Goal: Task Accomplishment & Management: Use online tool/utility

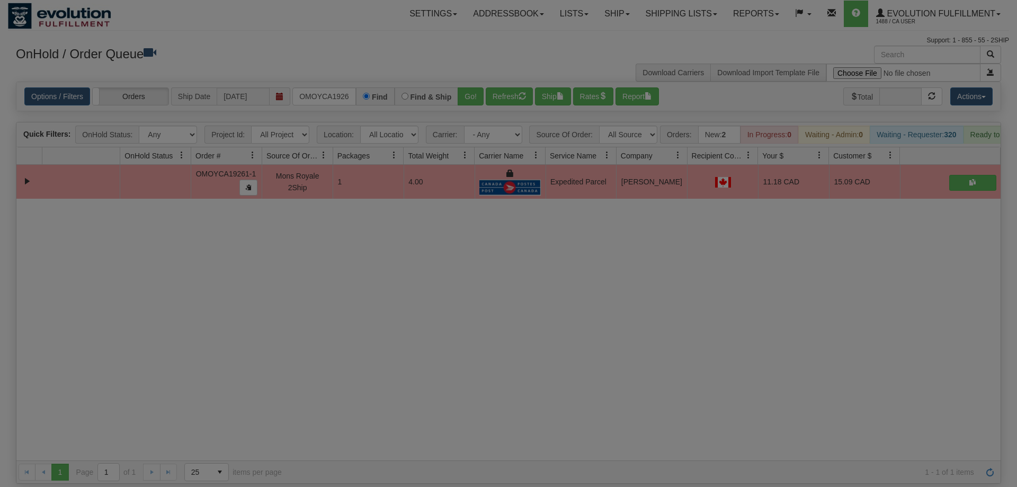
scroll to position [0, 11]
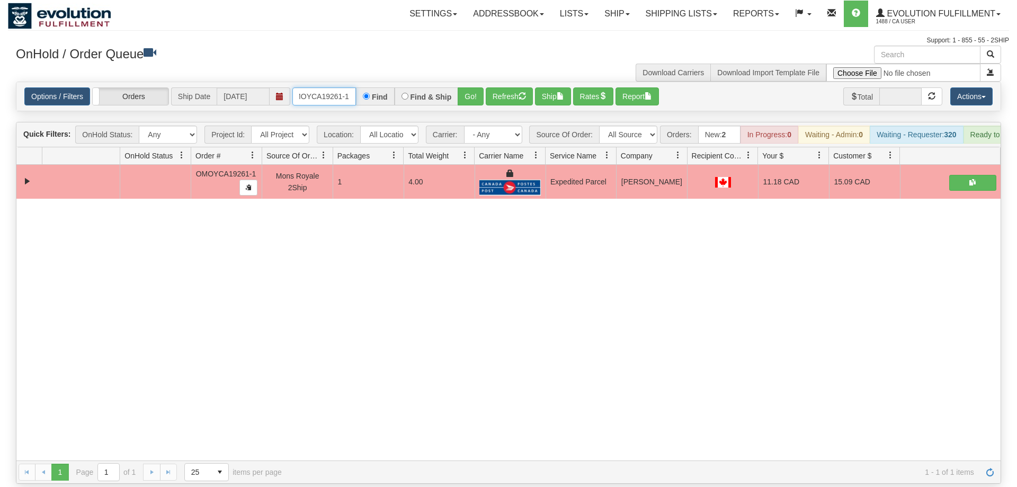
click at [311, 87] on input "OMOYCA19261-1" at bounding box center [324, 96] width 64 height 18
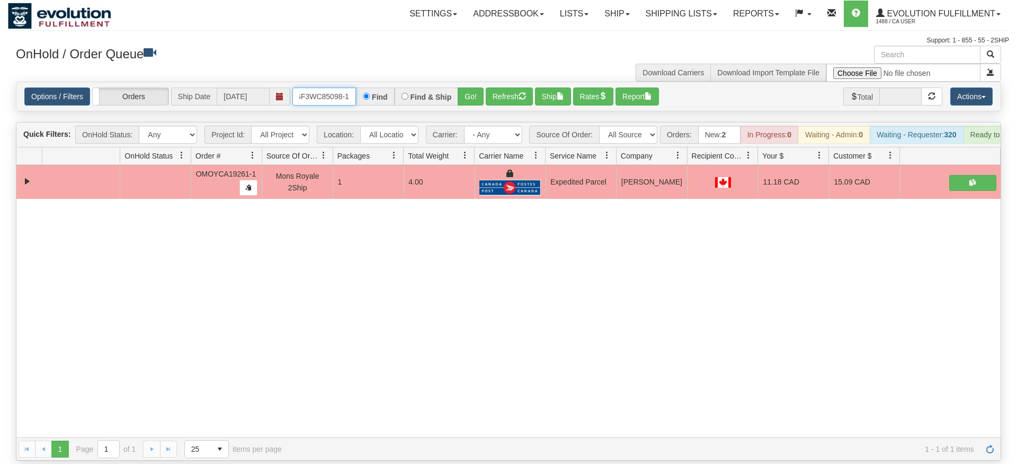
type input "oGF3WC85098-1"
click at [483, 116] on div "Is equal to Is not equal to Contains Does not contains CAD USD EUR ZAR [PERSON_…" at bounding box center [508, 271] width 1001 height 379
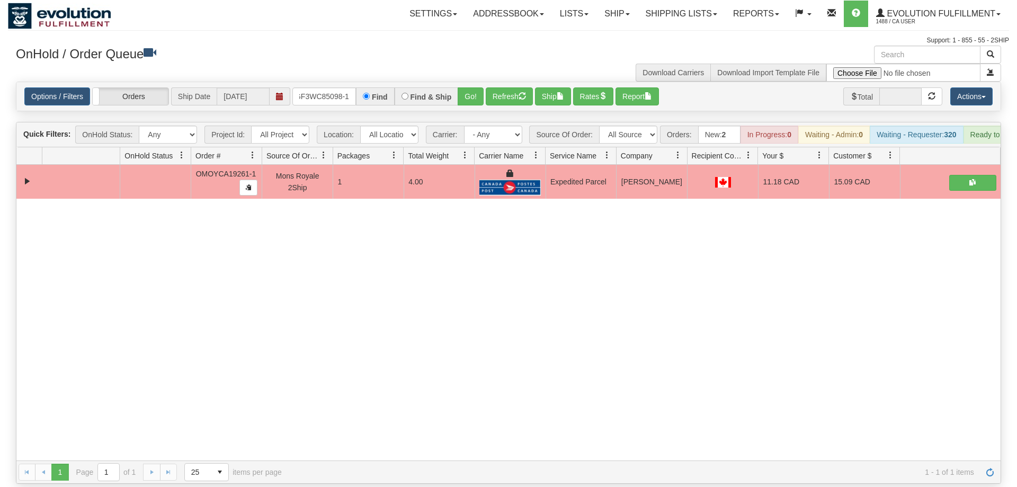
click at [484, 90] on div "Options / Filters Group Shipments Orders Ship Date [DATE] oGF3WC85098-1 Find Fi…" at bounding box center [508, 96] width 985 height 29
click at [482, 90] on div "Options / Filters Group Shipments Orders Ship Date [DATE] oGF3WC85098-1 Find Fi…" at bounding box center [508, 96] width 985 height 29
click at [481, 90] on div "Options / Filters Group Shipments Orders Ship Date [DATE] oGF3WC85098-1 Find Fi…" at bounding box center [508, 96] width 985 height 29
drag, startPoint x: 480, startPoint y: 91, endPoint x: 469, endPoint y: 76, distance: 18.2
click at [480, 91] on div "Options / Filters Group Shipments Orders Ship Date [DATE] oGF3WC85098-1 Find Fi…" at bounding box center [508, 96] width 985 height 29
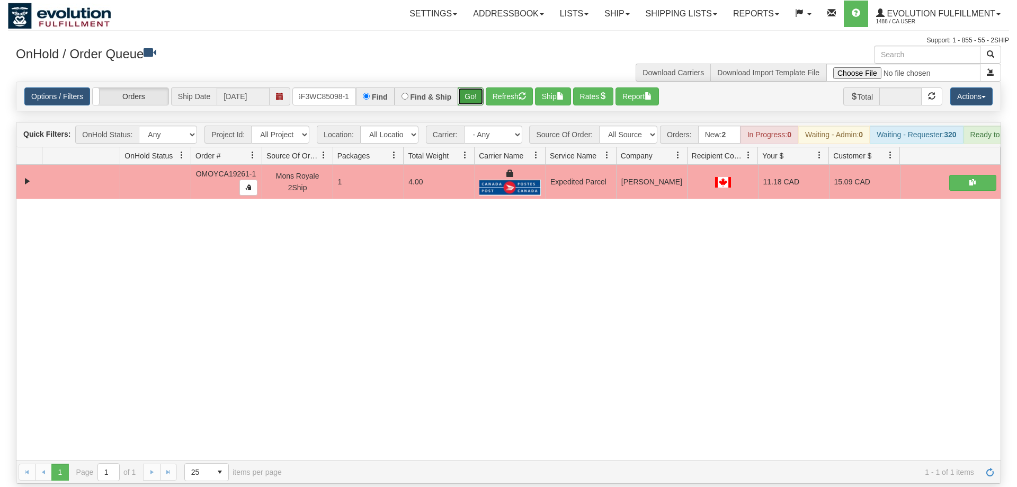
click at [468, 87] on button "Go!" at bounding box center [471, 96] width 26 height 18
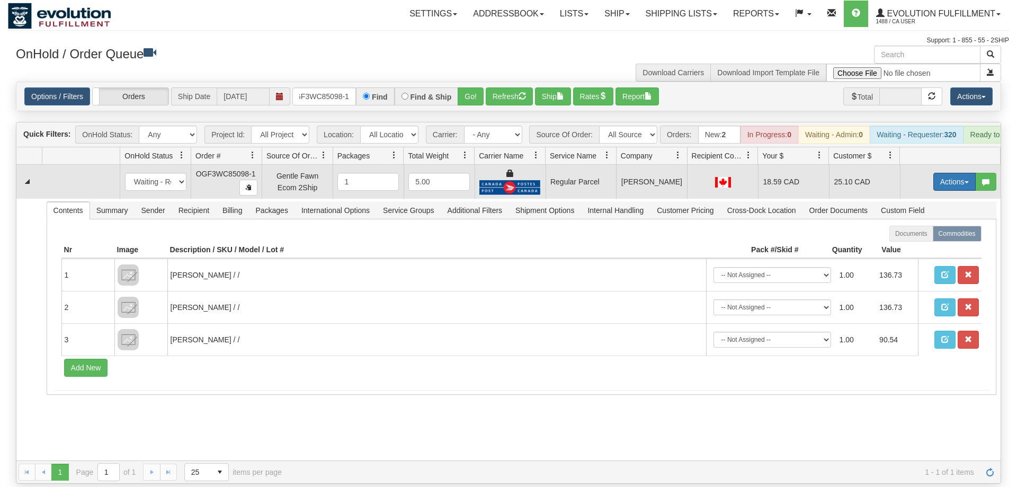
click at [947, 173] on button "Actions" at bounding box center [955, 182] width 42 height 18
click at [927, 225] on span "Rate All Services" at bounding box center [933, 229] width 64 height 8
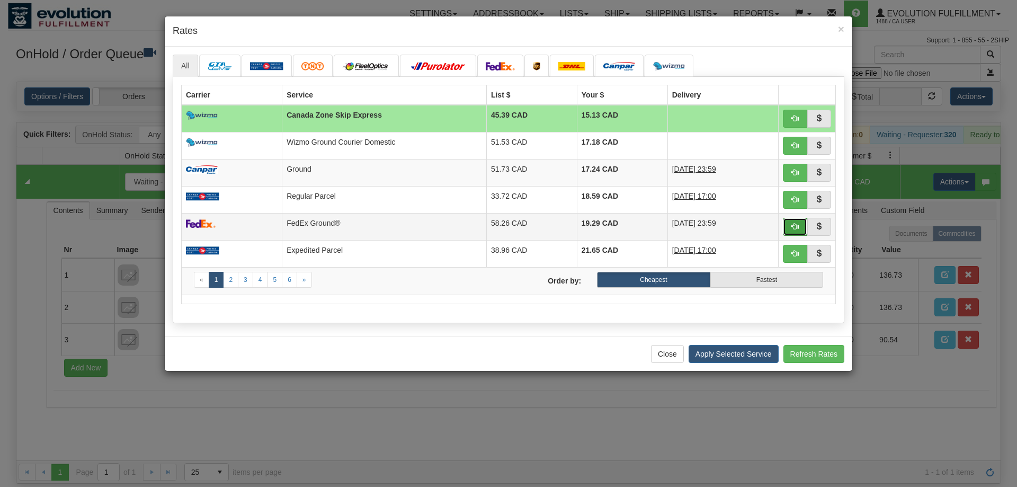
click at [792, 225] on span "button" at bounding box center [795, 226] width 7 height 7
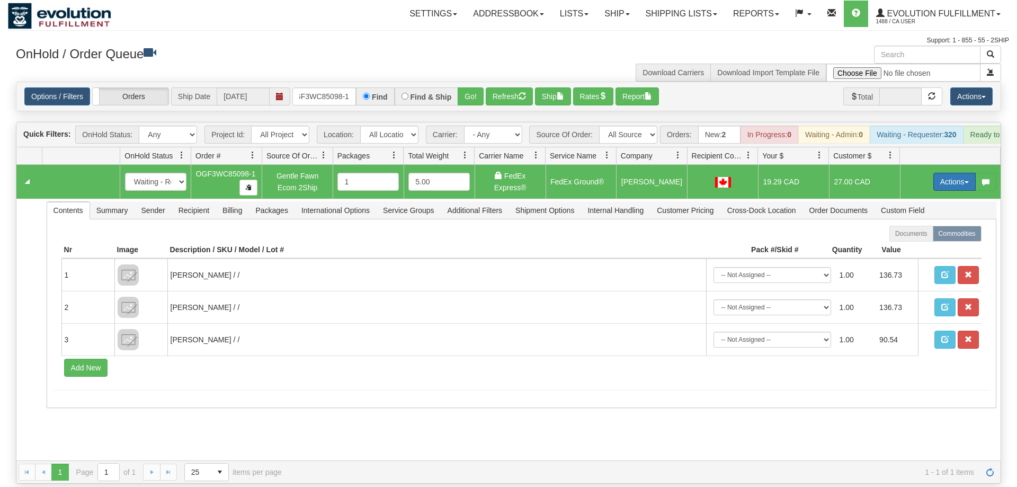
click at [963, 173] on button "Actions" at bounding box center [955, 182] width 42 height 18
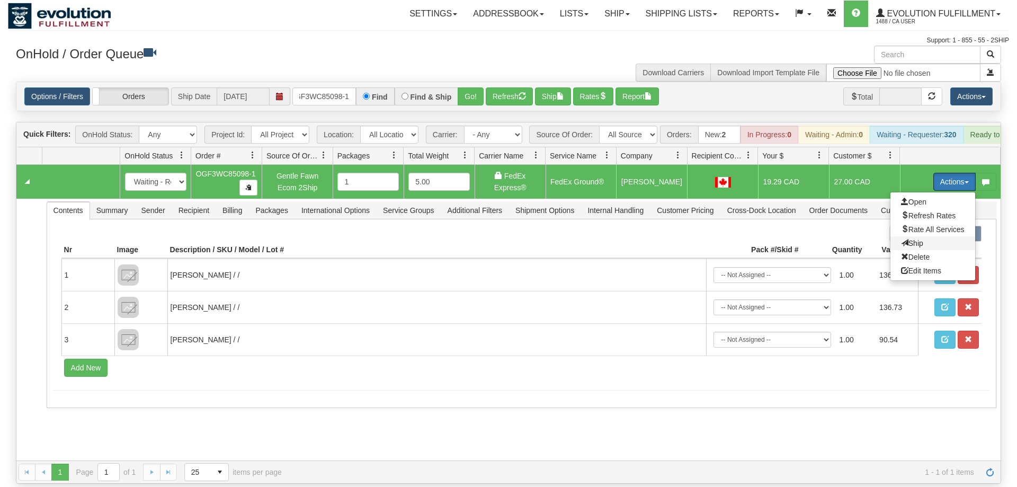
click at [906, 239] on span "Ship" at bounding box center [912, 243] width 22 height 8
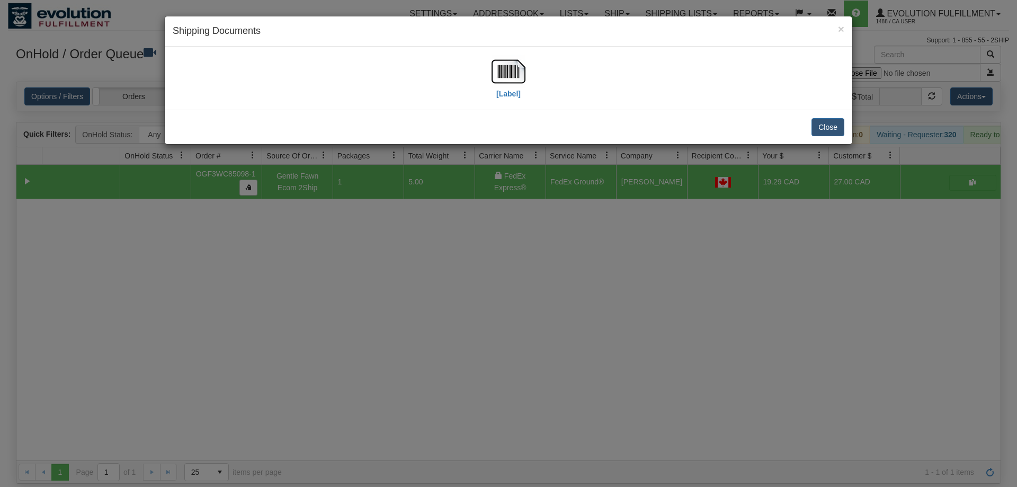
click at [539, 81] on div "[Label]" at bounding box center [509, 78] width 672 height 47
click at [512, 79] on img at bounding box center [509, 72] width 34 height 34
click at [446, 273] on div "× Shipping Documents [Label] Close" at bounding box center [508, 243] width 1017 height 487
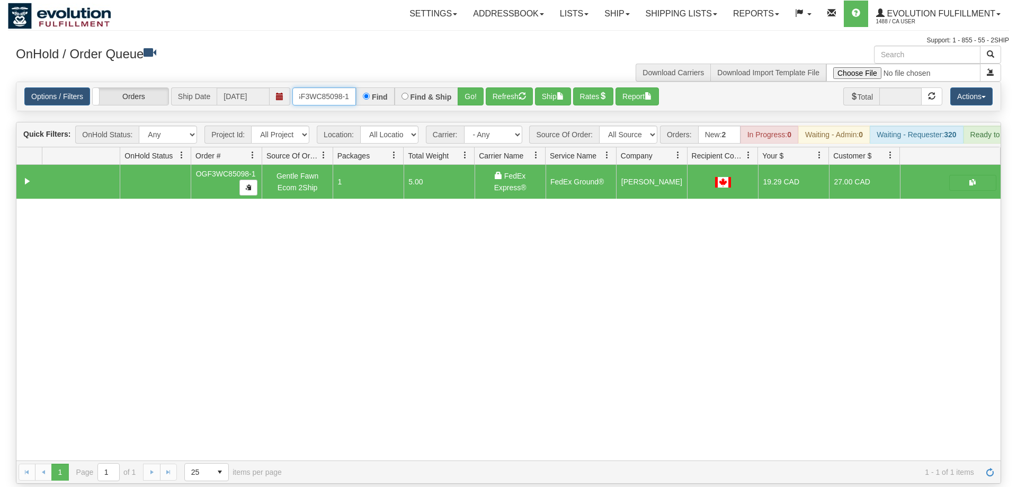
click at [324, 87] on input "oGF3WC85098-1" at bounding box center [324, 96] width 64 height 18
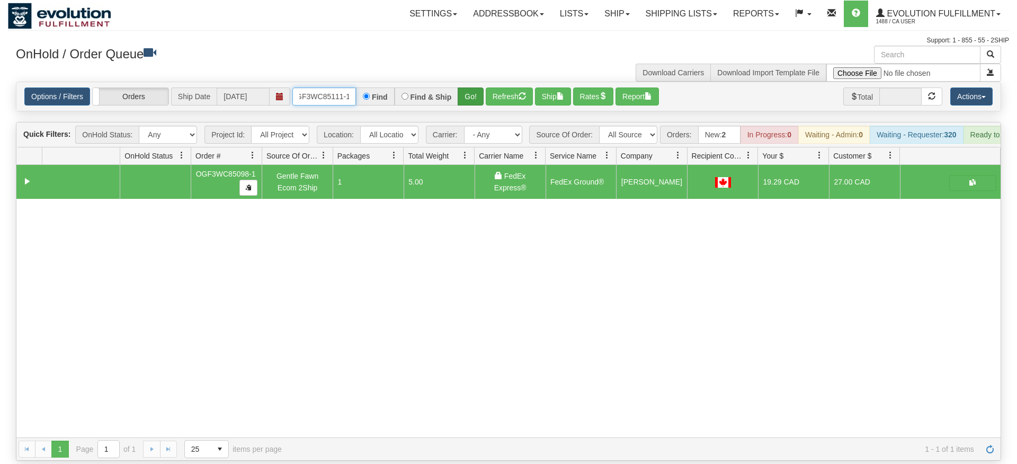
type input "OGF3WC85111-1"
click at [460, 101] on div "Is equal to Is not equal to Contains Does not contains CAD USD EUR ZAR [PERSON_…" at bounding box center [508, 271] width 1001 height 379
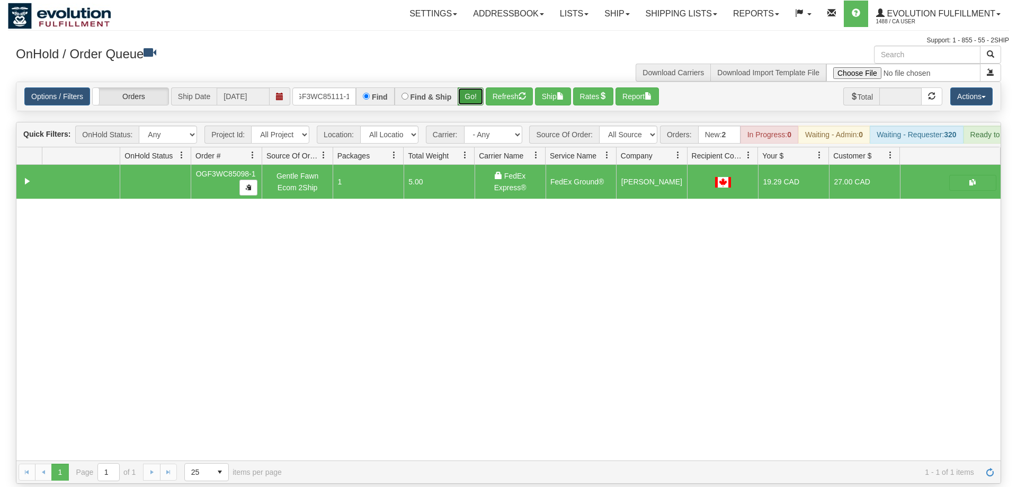
click at [468, 87] on button "Go!" at bounding box center [471, 96] width 26 height 18
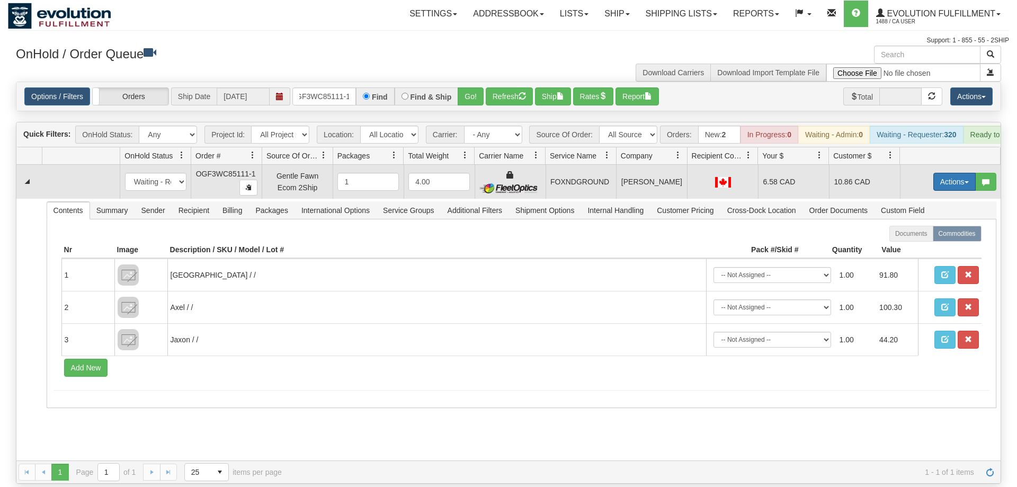
click at [959, 173] on button "Actions" at bounding box center [955, 182] width 42 height 18
click at [917, 239] on span "Ship" at bounding box center [912, 243] width 22 height 8
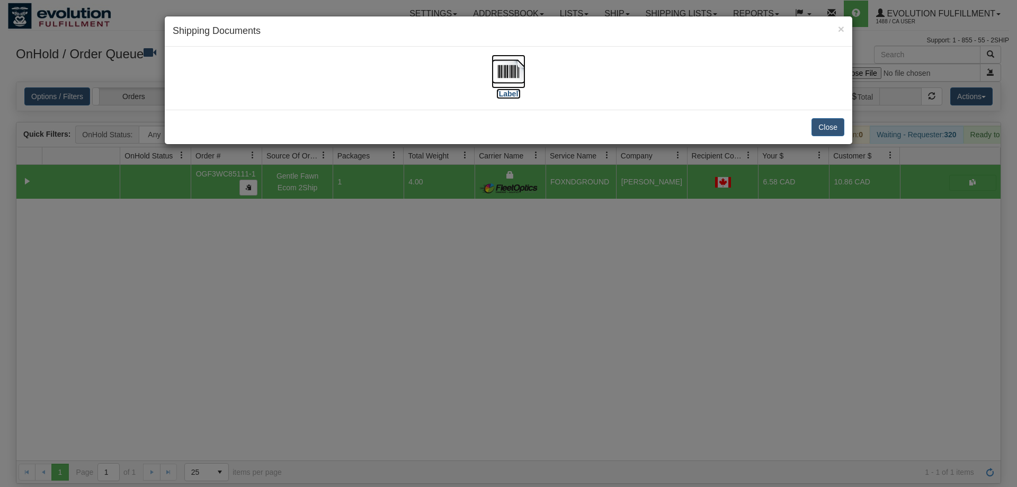
click at [516, 61] on img at bounding box center [509, 72] width 34 height 34
click at [619, 243] on div "× Shipping Documents [Label] Close" at bounding box center [508, 243] width 1017 height 487
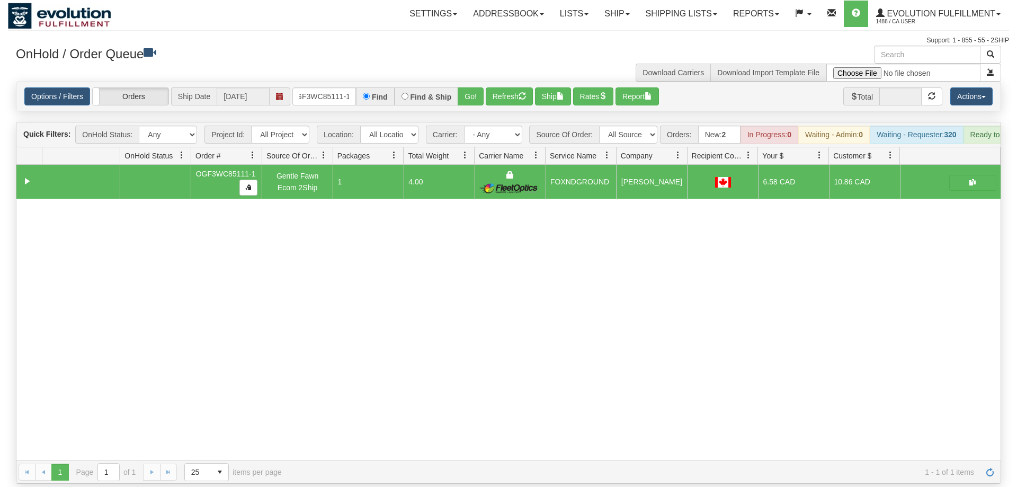
click at [56, 293] on div "31522820 EVOLUTION V3 90834088 90834089 OGF3WC85111-1 Gentle Fawn Ecom 2Ship 1 …" at bounding box center [508, 313] width 985 height 296
click at [336, 87] on input "OGF3WC85111-1" at bounding box center [324, 96] width 64 height 18
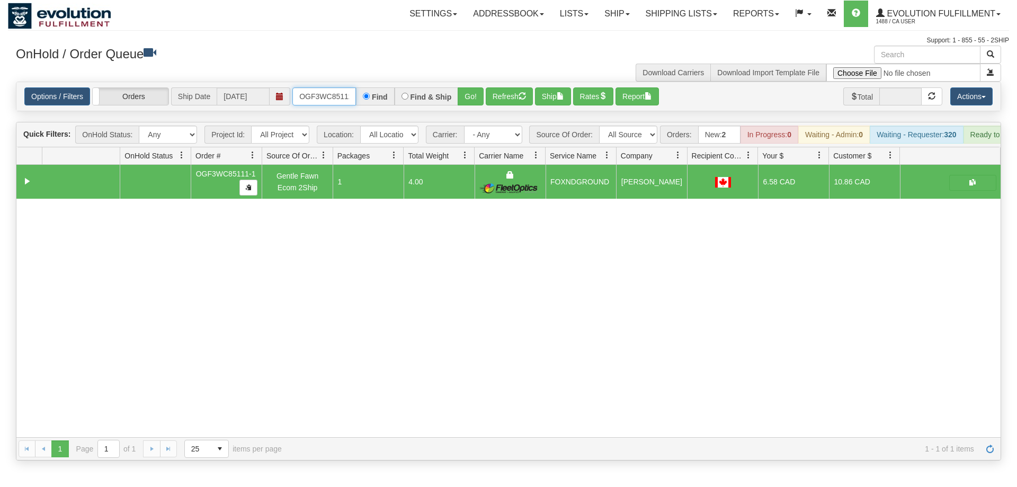
scroll to position [0, 10]
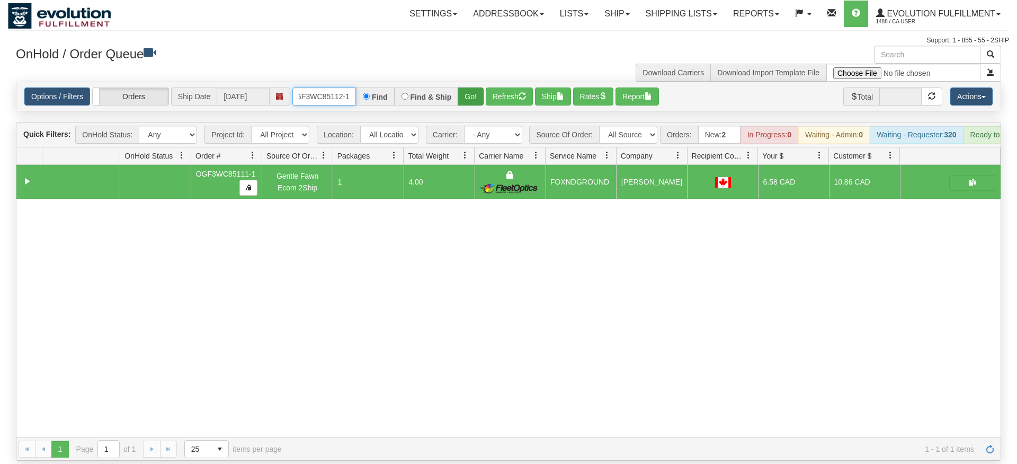
type input "OGF3WC85112-1"
click at [476, 97] on div "Is equal to Is not equal to Contains Does not contains CAD USD EUR ZAR [PERSON_…" at bounding box center [508, 271] width 1001 height 379
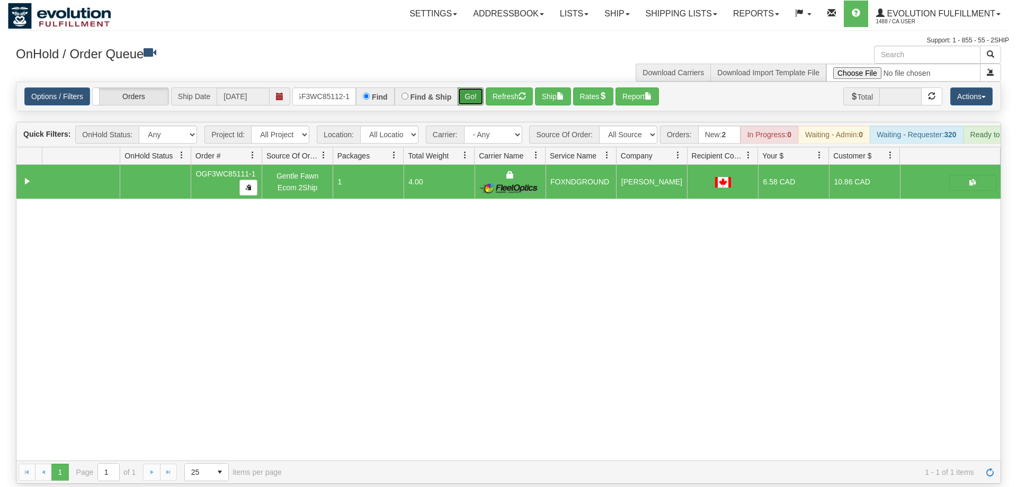
click at [476, 87] on button "Go!" at bounding box center [471, 96] width 26 height 18
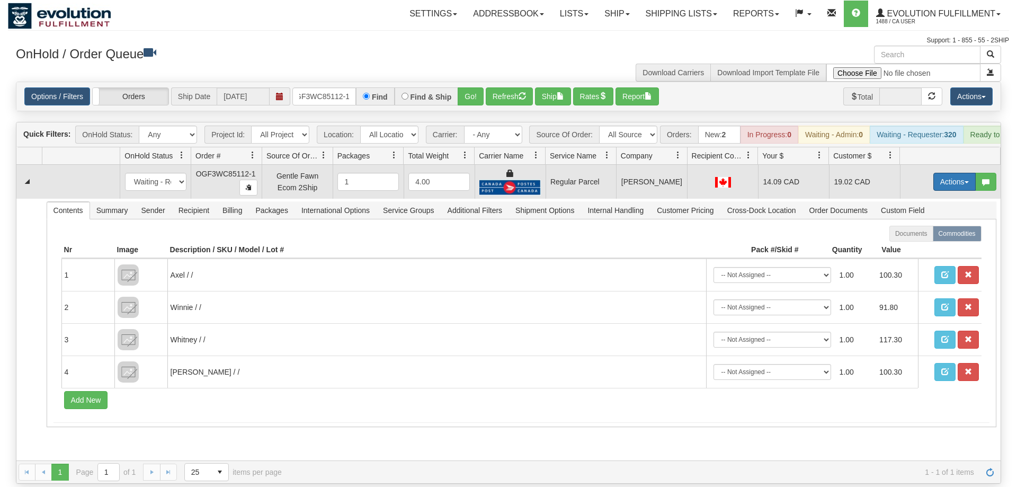
click at [951, 173] on button "Actions" at bounding box center [955, 182] width 42 height 18
click at [927, 225] on span "Rate All Services" at bounding box center [933, 229] width 64 height 8
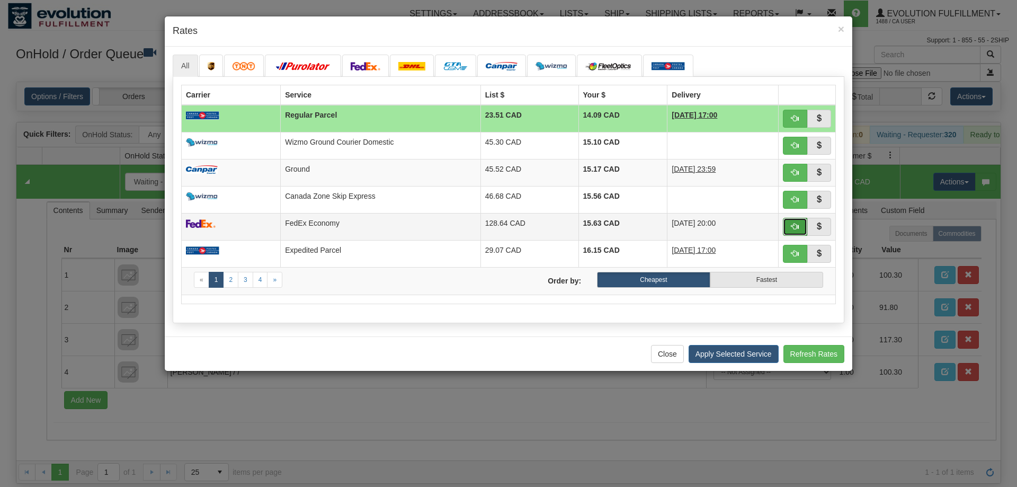
click at [795, 224] on span "button" at bounding box center [795, 226] width 7 height 7
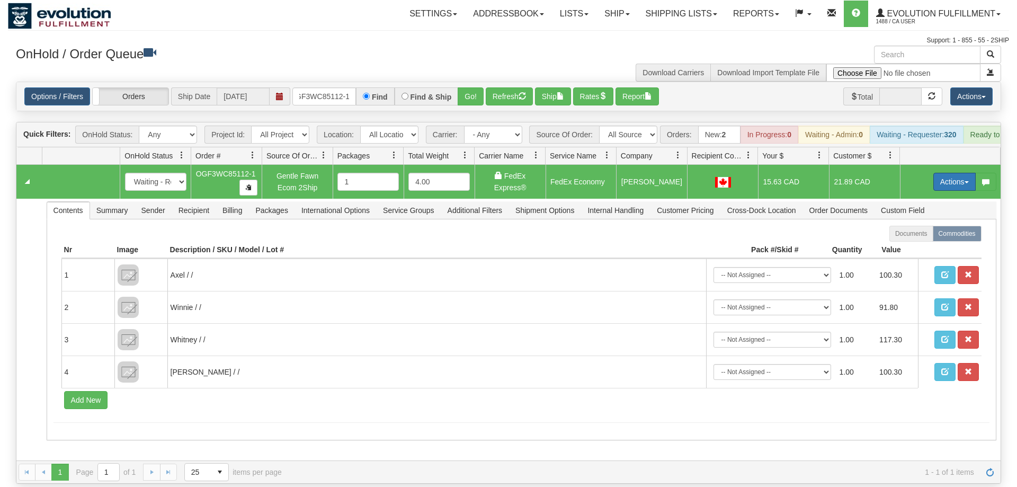
click at [942, 173] on button "Actions" at bounding box center [955, 182] width 42 height 18
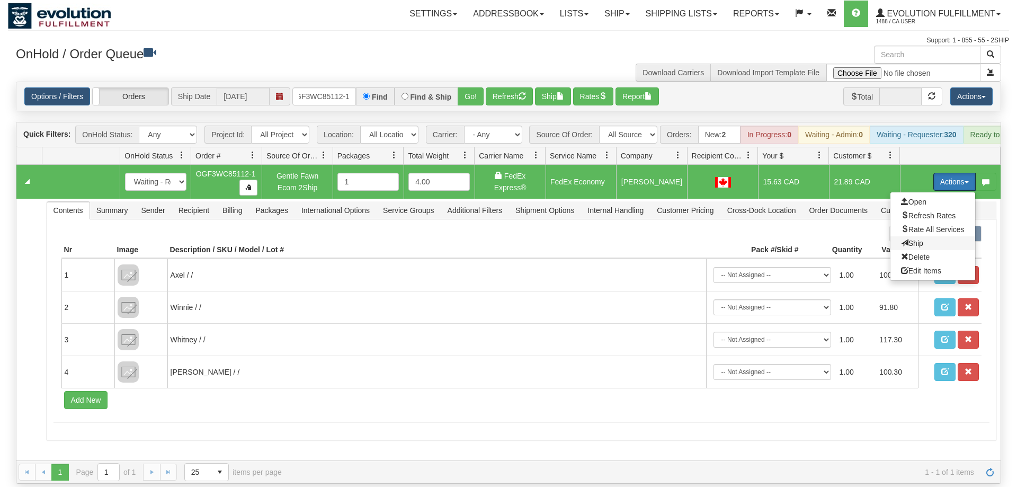
click at [912, 239] on span "Ship" at bounding box center [912, 243] width 22 height 8
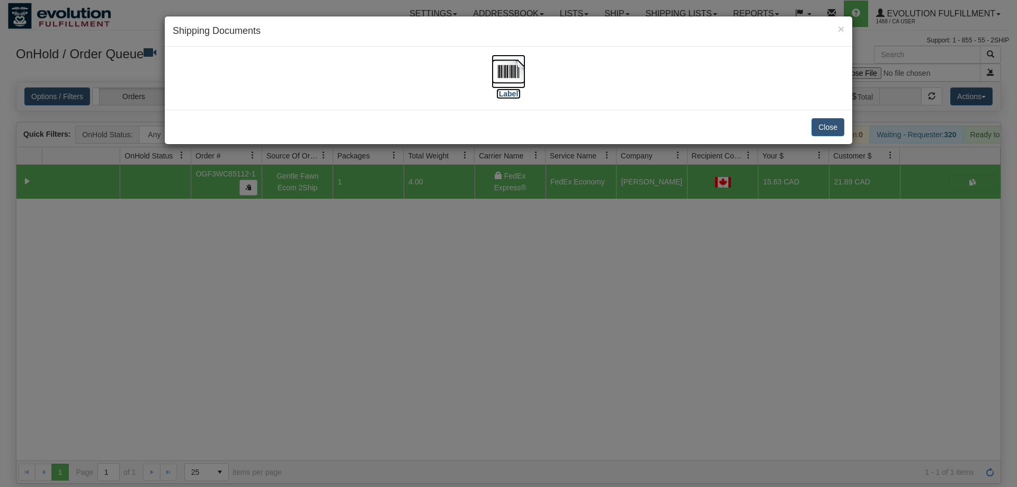
click at [521, 75] on img at bounding box center [509, 72] width 34 height 34
click at [651, 218] on div "× Shipping Documents [Label] Close" at bounding box center [508, 243] width 1017 height 487
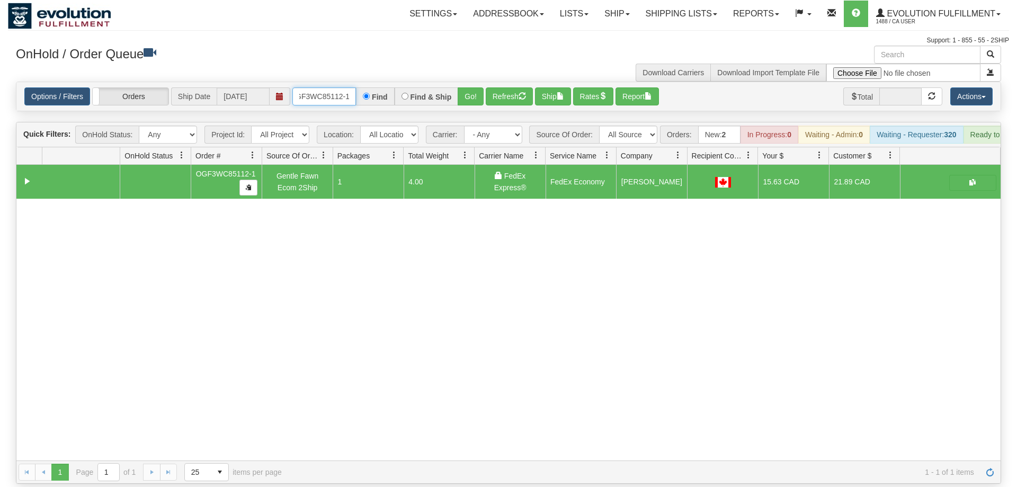
click at [331, 87] on input "OGF3WC85112-1" at bounding box center [324, 96] width 64 height 18
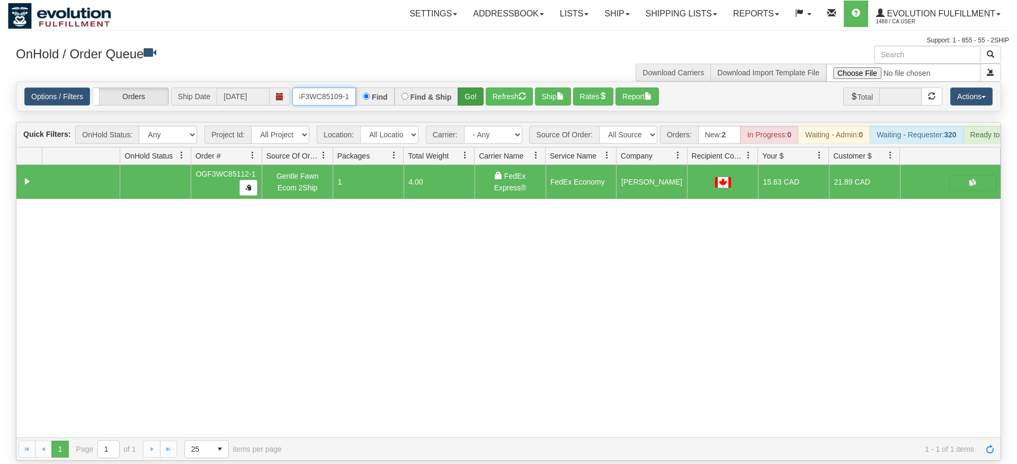
type input "OGF3WC85109-1"
click at [472, 100] on div "Is equal to Is not equal to Contains Does not contains CAD USD EUR ZAR [PERSON_…" at bounding box center [508, 271] width 1001 height 379
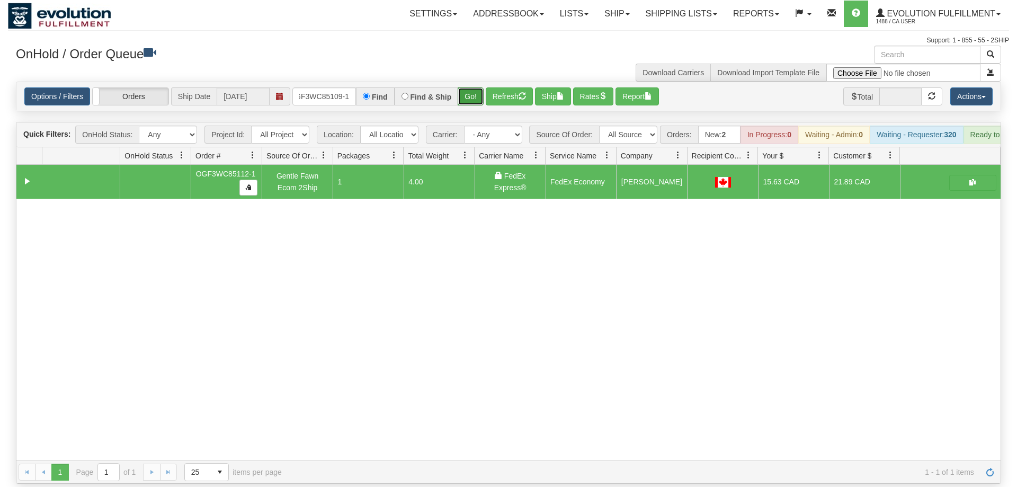
click at [472, 88] on button "Go!" at bounding box center [471, 96] width 26 height 18
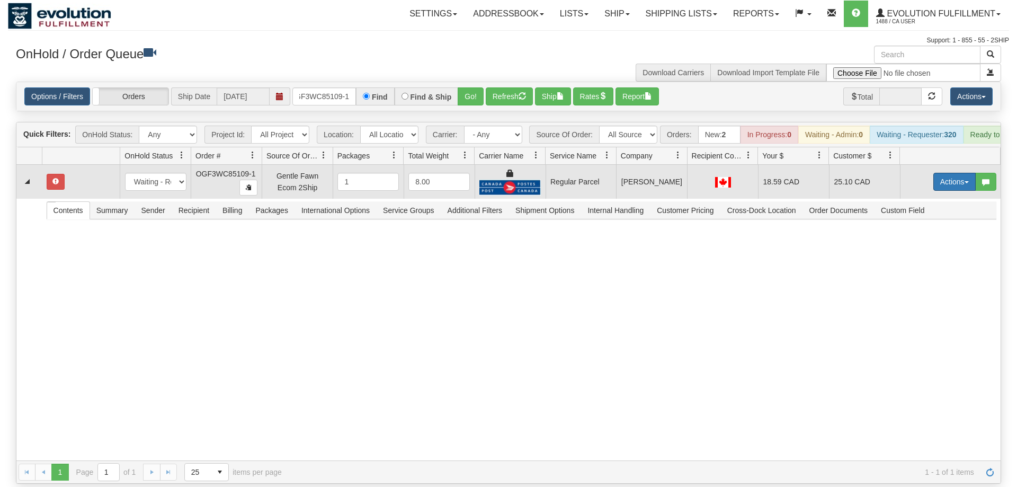
click at [942, 173] on button "Actions" at bounding box center [955, 182] width 42 height 18
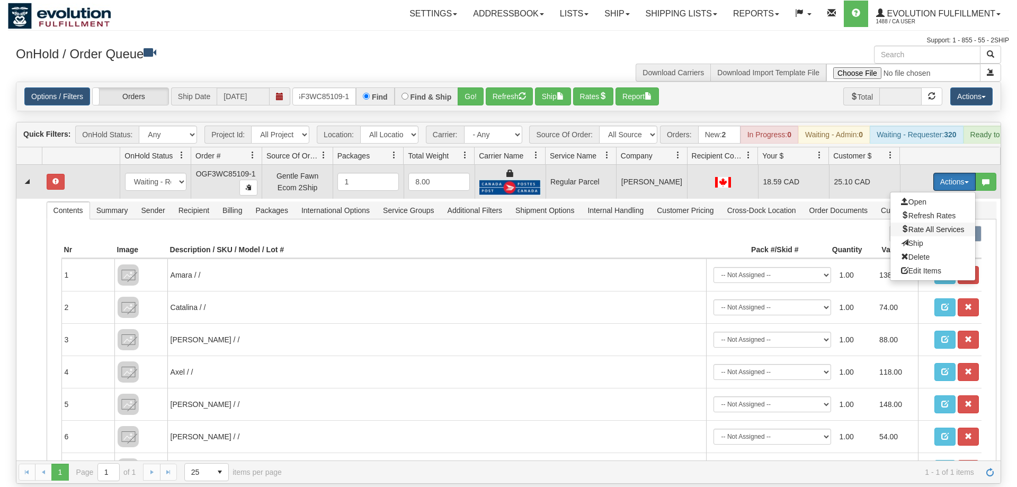
click at [943, 225] on span "Rate All Services" at bounding box center [933, 229] width 64 height 8
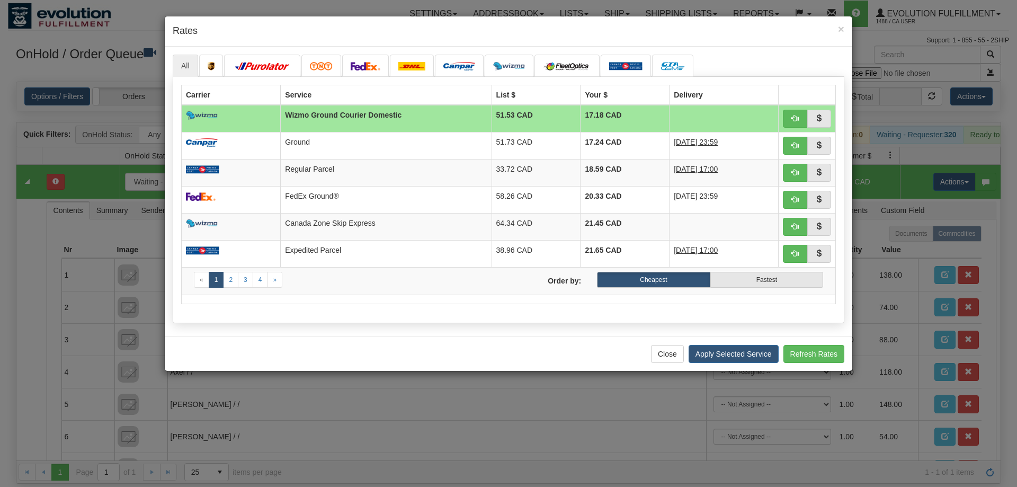
click at [299, 336] on div "All «" at bounding box center [509, 192] width 688 height 290
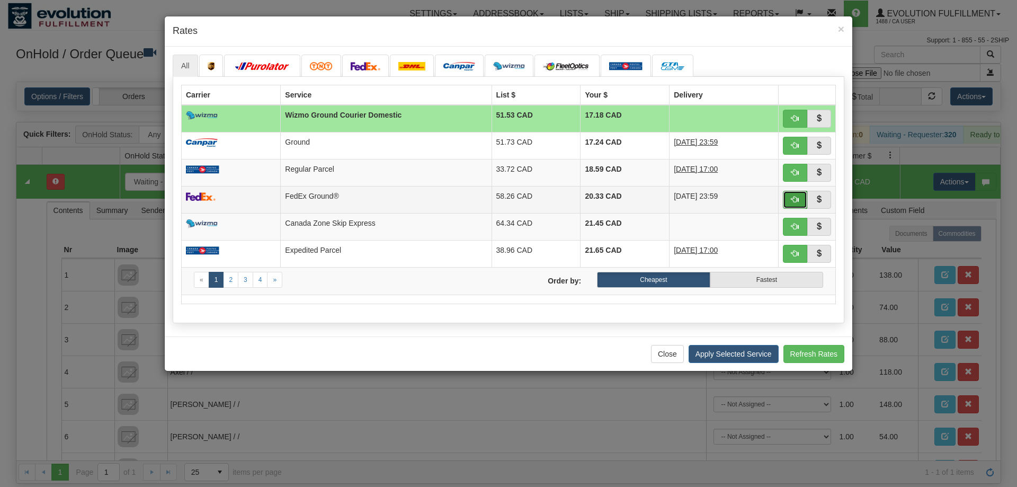
click at [795, 207] on button "button" at bounding box center [795, 200] width 24 height 18
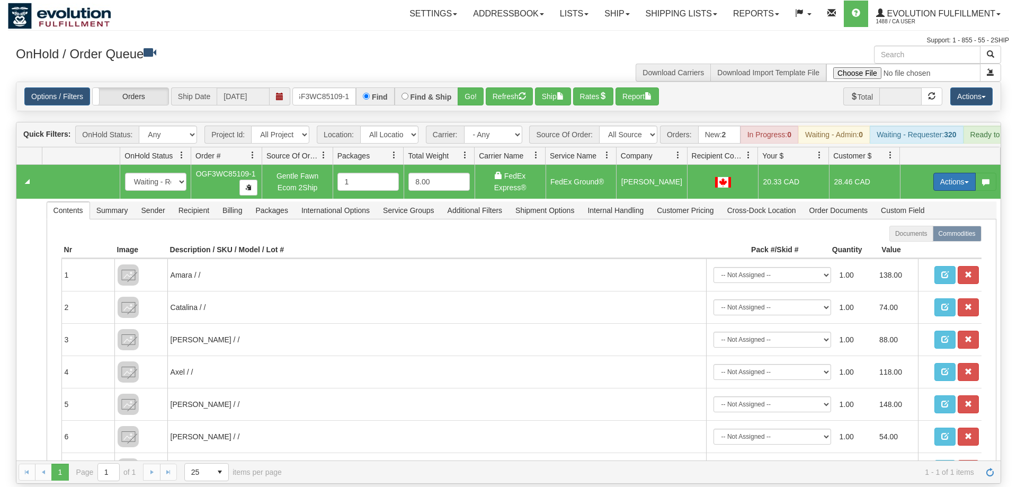
click at [950, 173] on button "Actions" at bounding box center [955, 182] width 42 height 18
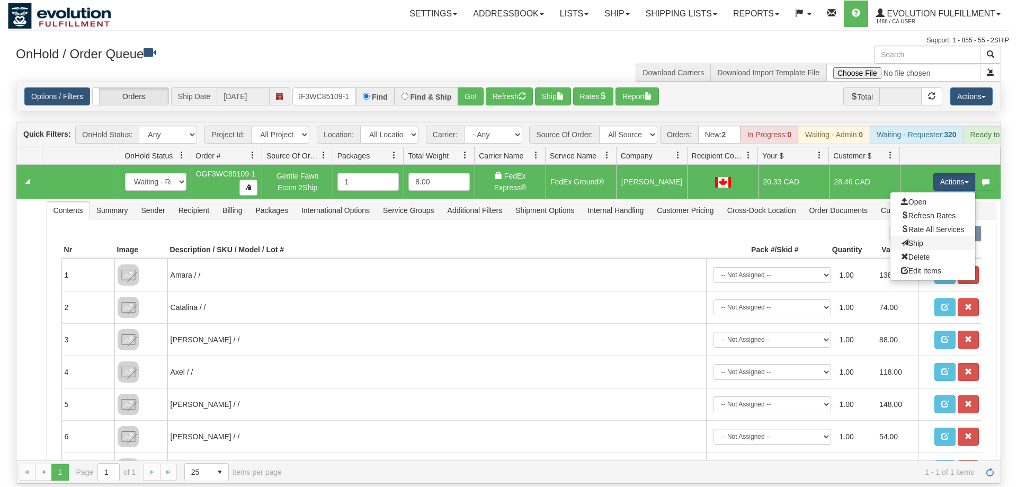
click at [929, 236] on link "Ship" at bounding box center [933, 243] width 85 height 14
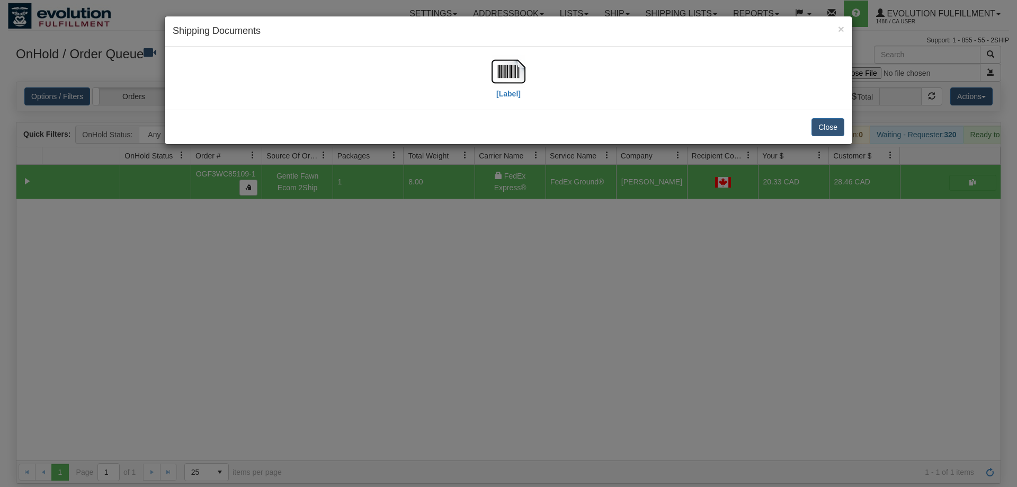
click at [253, 60] on div "[Label]" at bounding box center [509, 78] width 672 height 47
click at [508, 76] on img at bounding box center [509, 72] width 34 height 34
click at [612, 305] on div "× Shipping Documents [Label] Close" at bounding box center [508, 243] width 1017 height 487
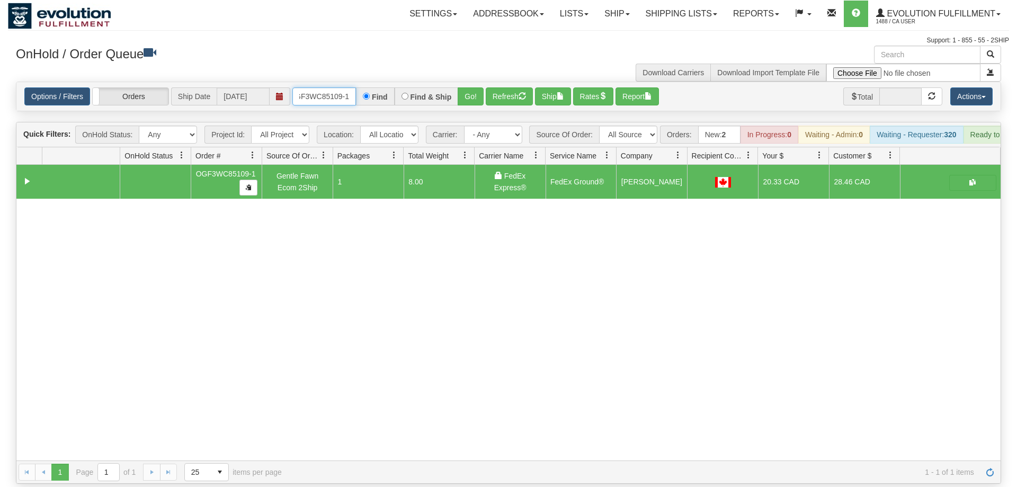
click at [327, 87] on input "OGF3WC85109-1" at bounding box center [324, 96] width 64 height 18
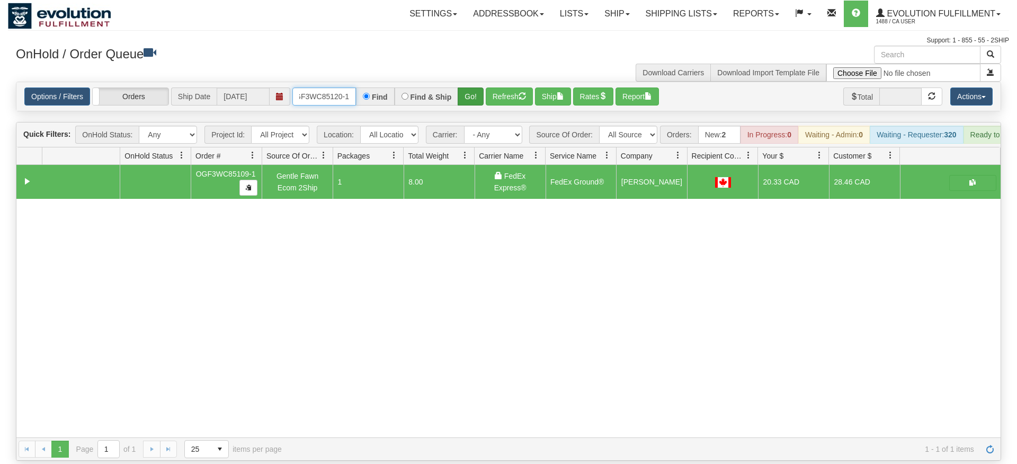
type input "OGF3WC85120-1"
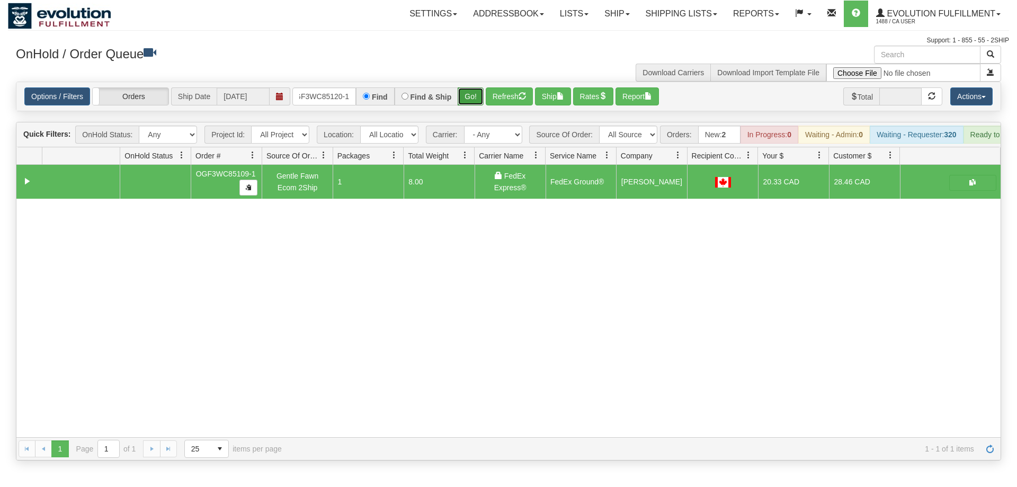
click at [478, 103] on div "Is equal to Is not equal to Contains Does not contains CAD USD EUR ZAR [PERSON_…" at bounding box center [508, 271] width 1001 height 379
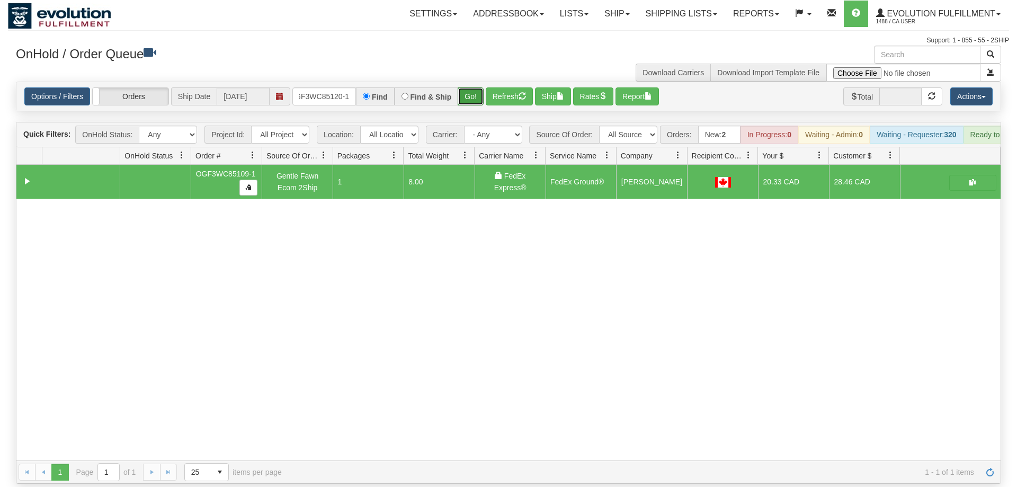
click at [473, 87] on button "Go!" at bounding box center [471, 96] width 26 height 18
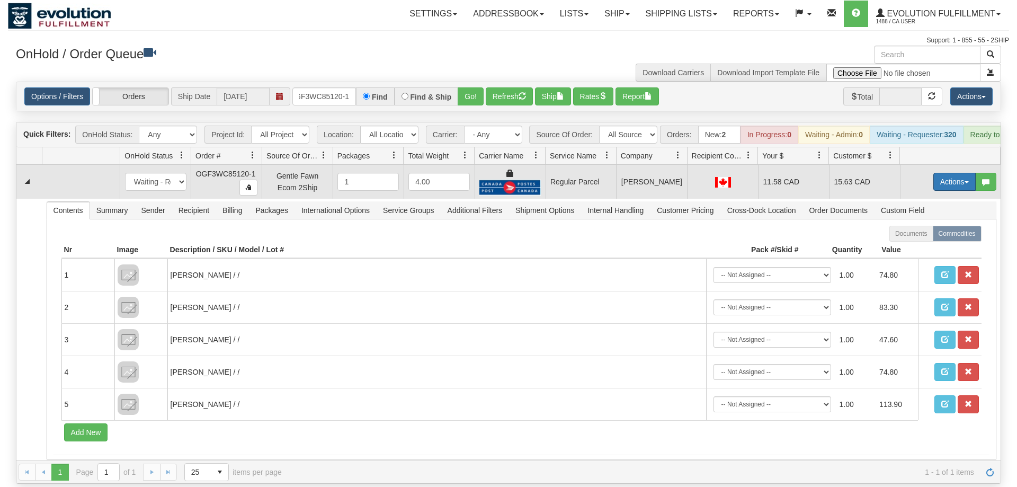
click at [973, 173] on button "Actions" at bounding box center [955, 182] width 42 height 18
click at [934, 225] on span "Rate All Services" at bounding box center [933, 229] width 64 height 8
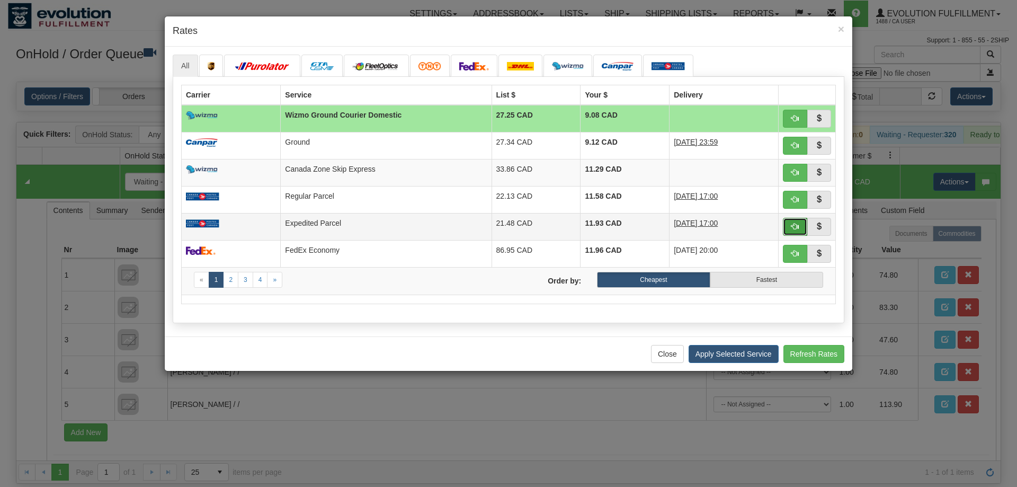
click at [801, 230] on button "button" at bounding box center [795, 227] width 24 height 18
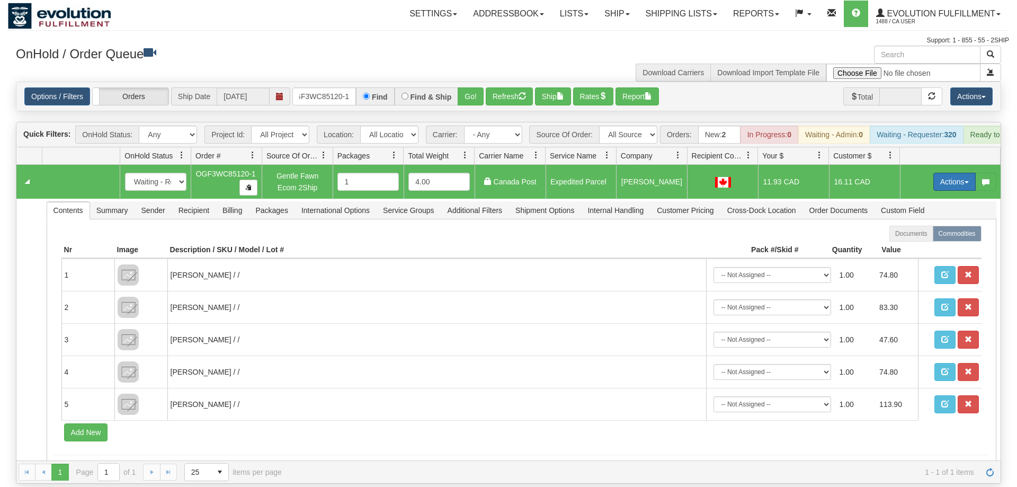
click at [947, 173] on button "Actions" at bounding box center [955, 182] width 42 height 18
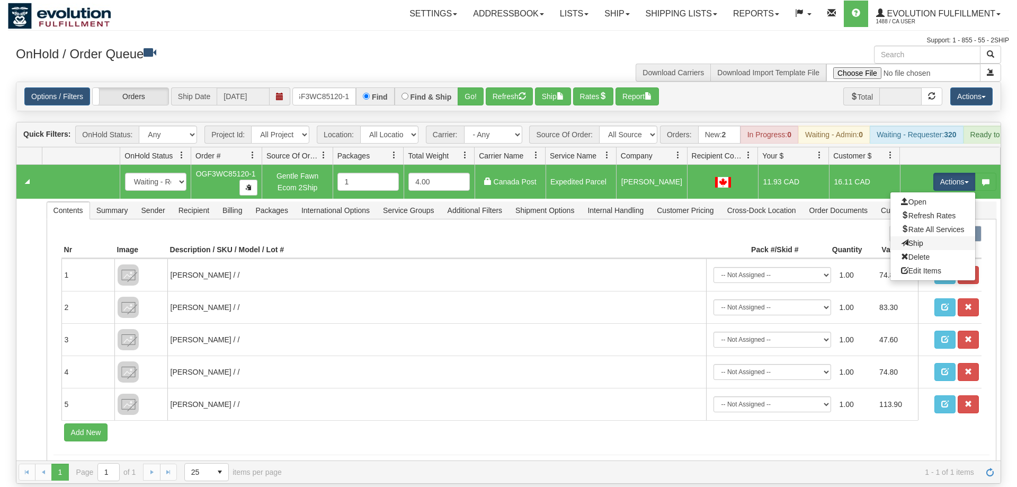
click at [929, 236] on link "Ship" at bounding box center [933, 243] width 85 height 14
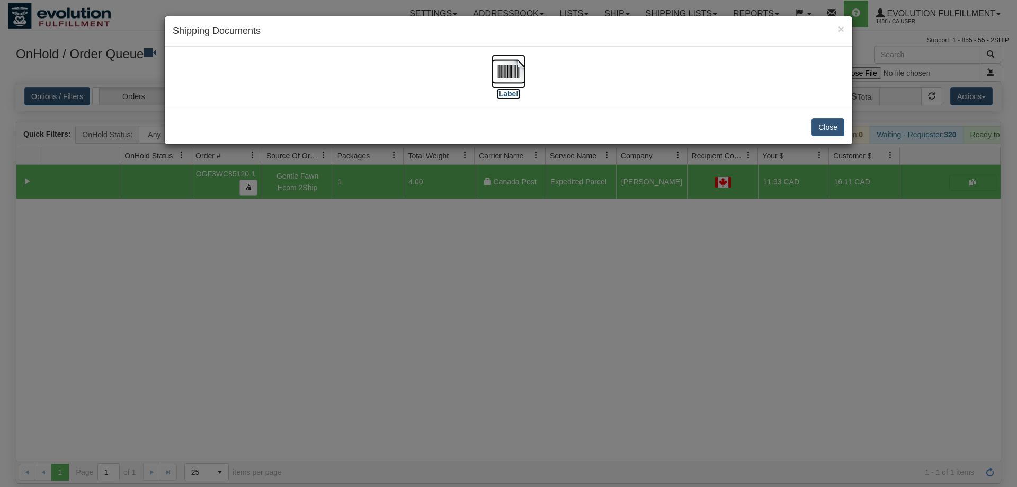
click at [510, 85] on img at bounding box center [509, 72] width 34 height 34
click at [455, 225] on div "× Shipping Documents [Label] Close" at bounding box center [508, 243] width 1017 height 487
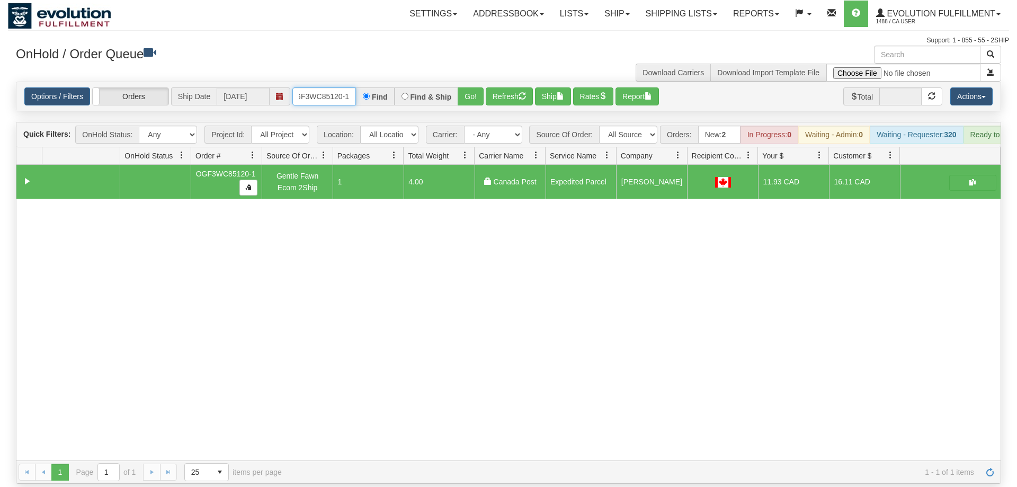
click at [327, 87] on input "OGF3WC85120-1" at bounding box center [324, 96] width 64 height 18
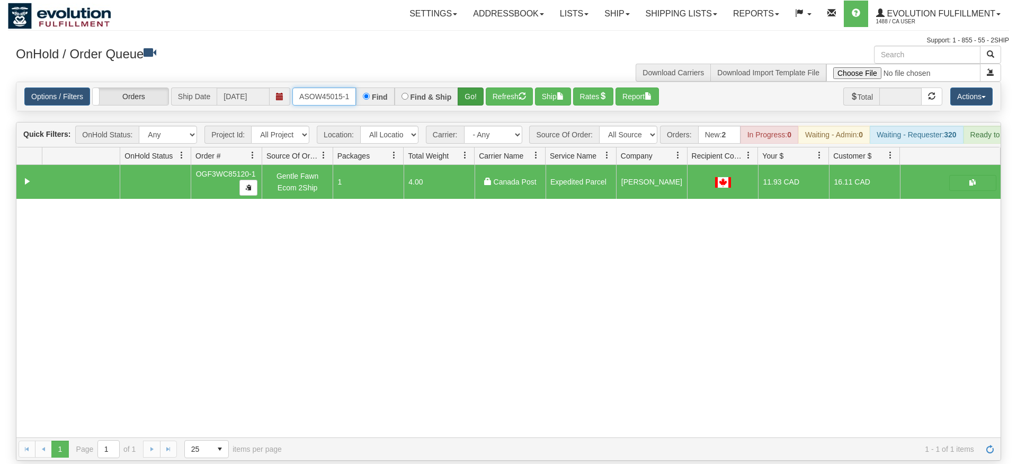
type input "OASOW45015-1"
click at [474, 101] on div "Is equal to Is not equal to Contains Does not contains CAD USD EUR ZAR [PERSON_…" at bounding box center [508, 271] width 1001 height 379
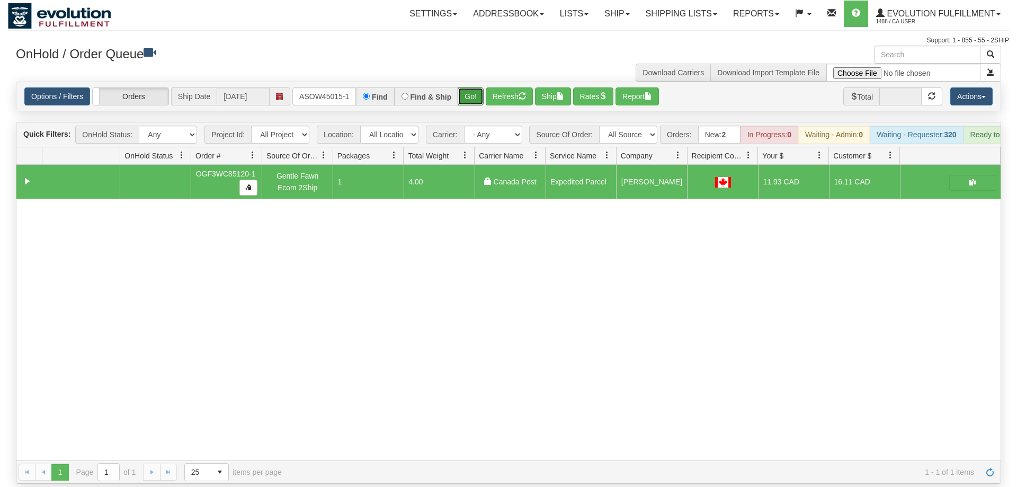
click at [472, 88] on button "Go!" at bounding box center [471, 96] width 26 height 18
